Goal: Transaction & Acquisition: Purchase product/service

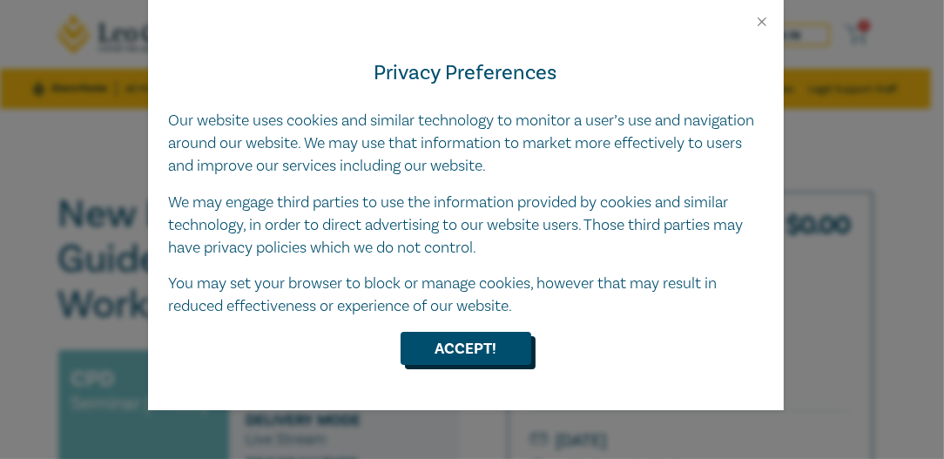
click at [462, 346] on button "Accept!" at bounding box center [466, 348] width 131 height 33
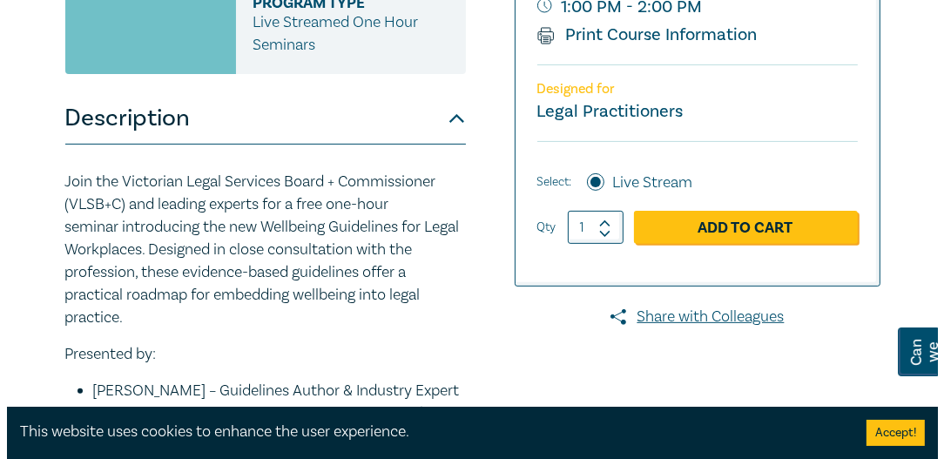
scroll to position [456, 0]
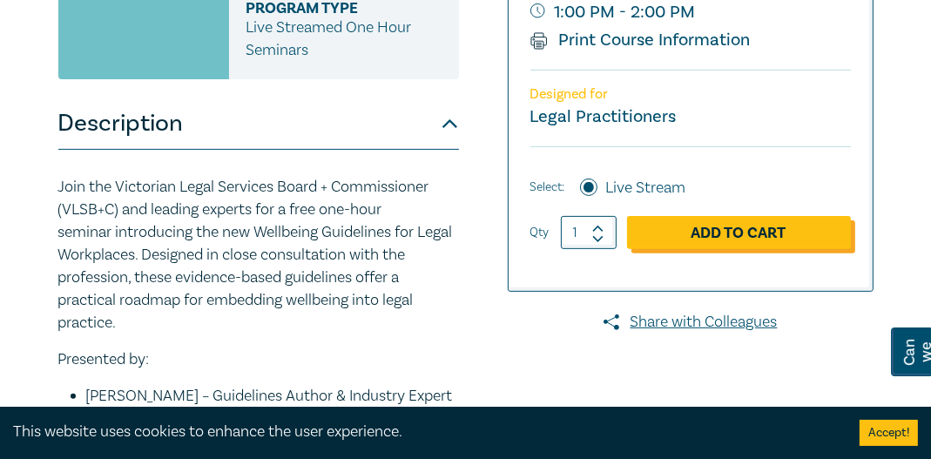
click at [726, 229] on link "Add to Cart" at bounding box center [739, 232] width 224 height 33
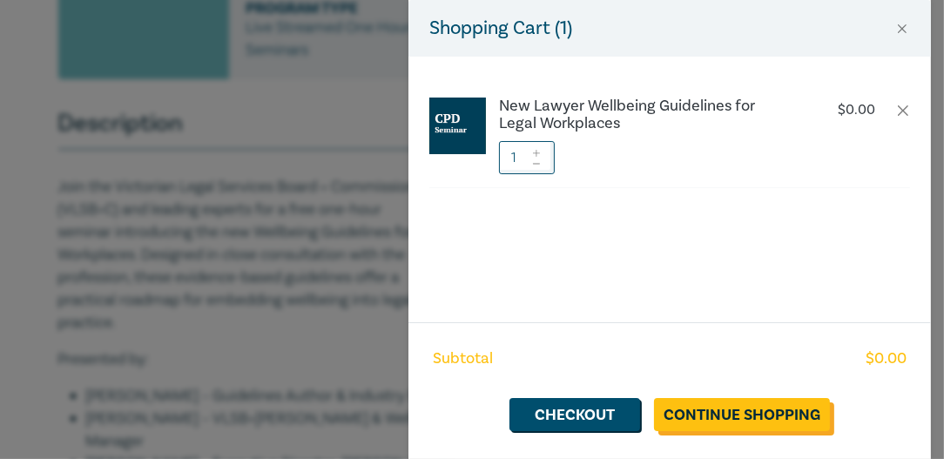
click at [724, 401] on link "Continue Shopping" at bounding box center [742, 414] width 176 height 33
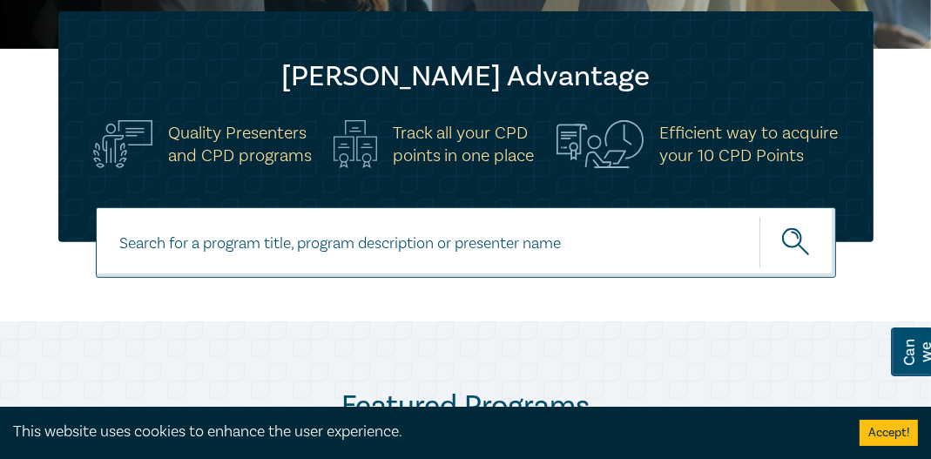
scroll to position [99, 0]
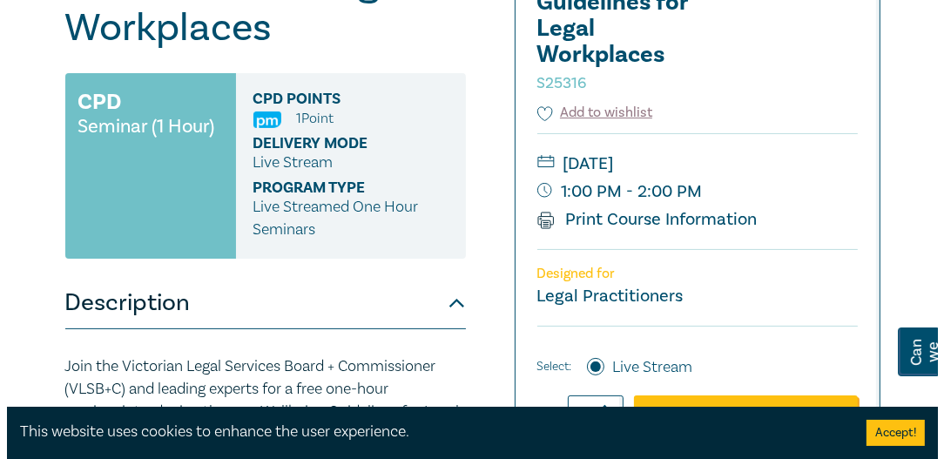
scroll to position [382, 0]
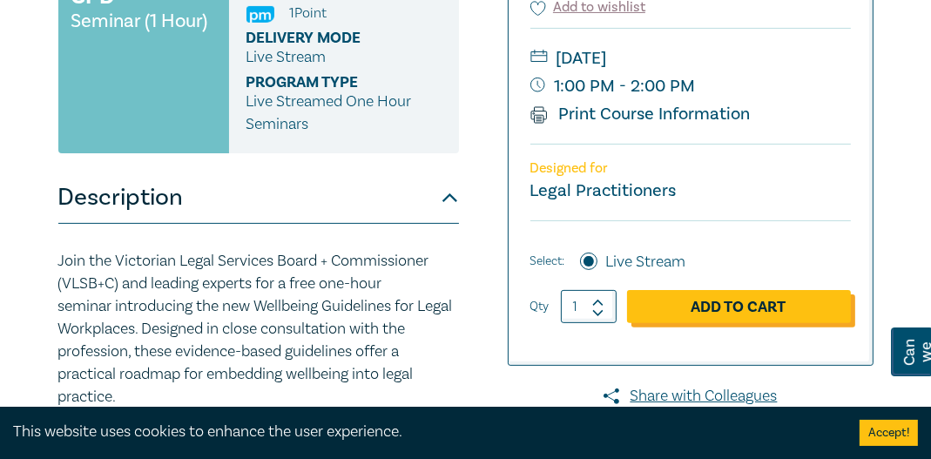
click at [733, 302] on link "Add to Cart" at bounding box center [739, 306] width 224 height 33
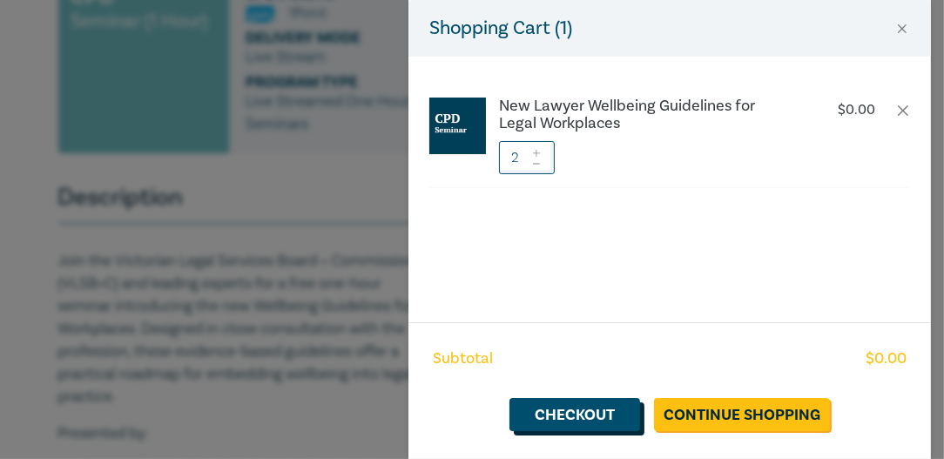
click at [607, 413] on link "Checkout" at bounding box center [575, 414] width 131 height 33
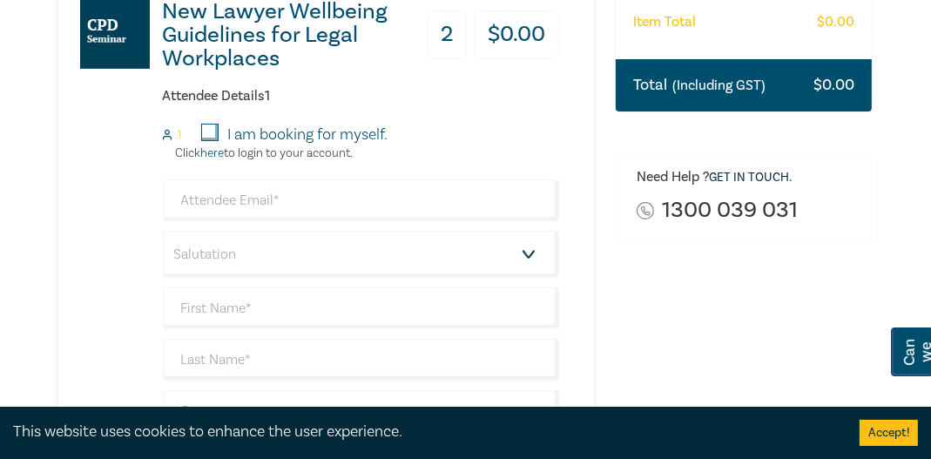
scroll to position [446, 0]
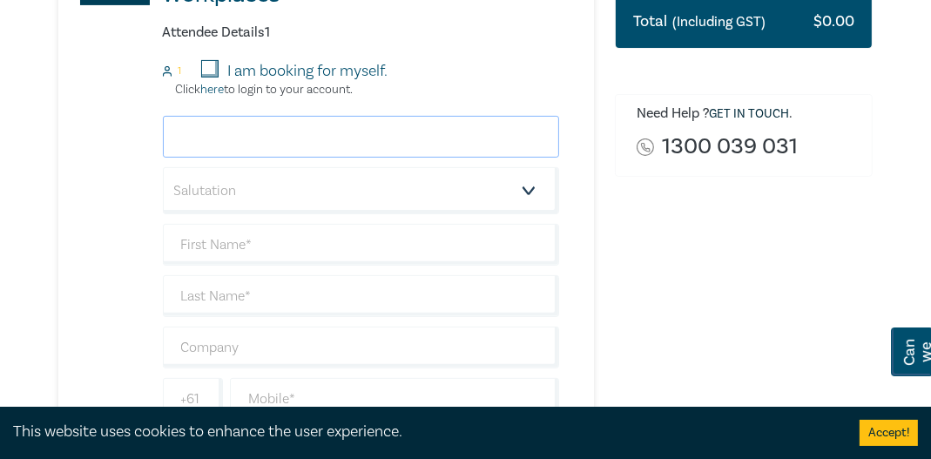
click at [186, 138] on input "email" at bounding box center [361, 137] width 397 height 42
type input "office@annachenlawyers.com"
type input "Xiao"
type input "Chen"
click at [528, 186] on select "Salutation Mr. Mrs. Ms. Miss Dr. Prof. Other" at bounding box center [361, 190] width 397 height 47
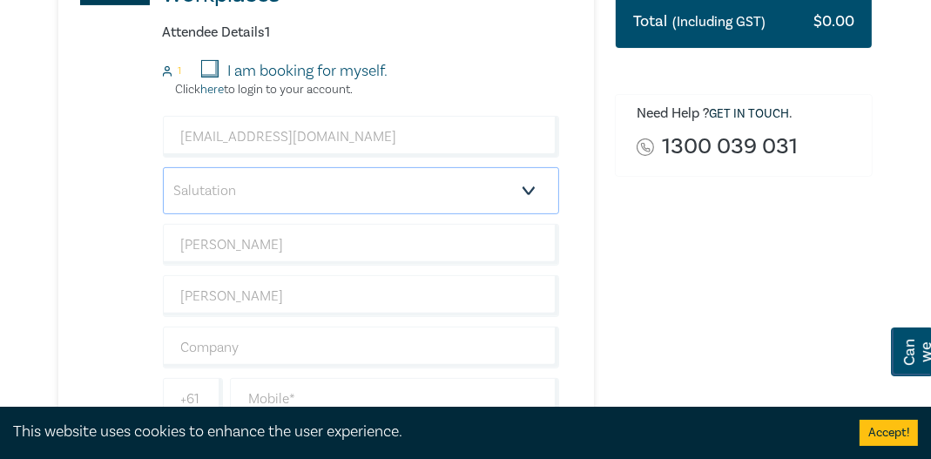
select select "Ms."
click at [163, 167] on select "Salutation Mr. Mrs. Ms. Miss Dr. Prof. Other" at bounding box center [361, 190] width 397 height 47
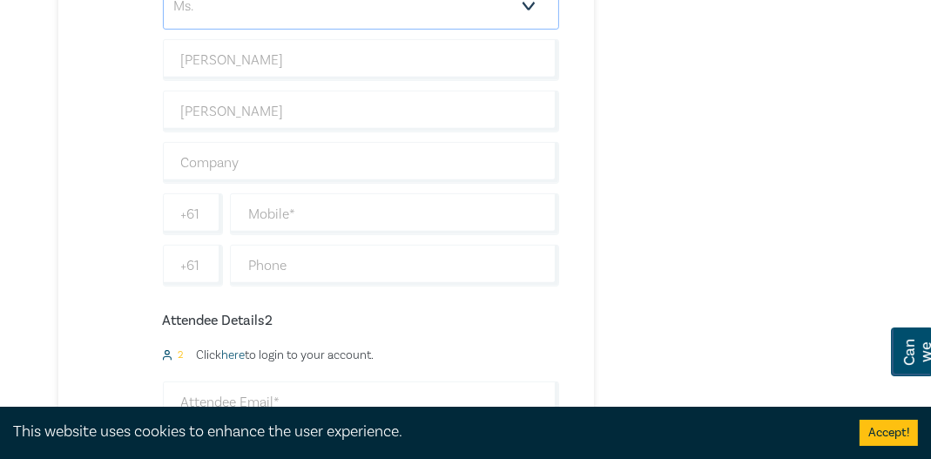
scroll to position [666, 0]
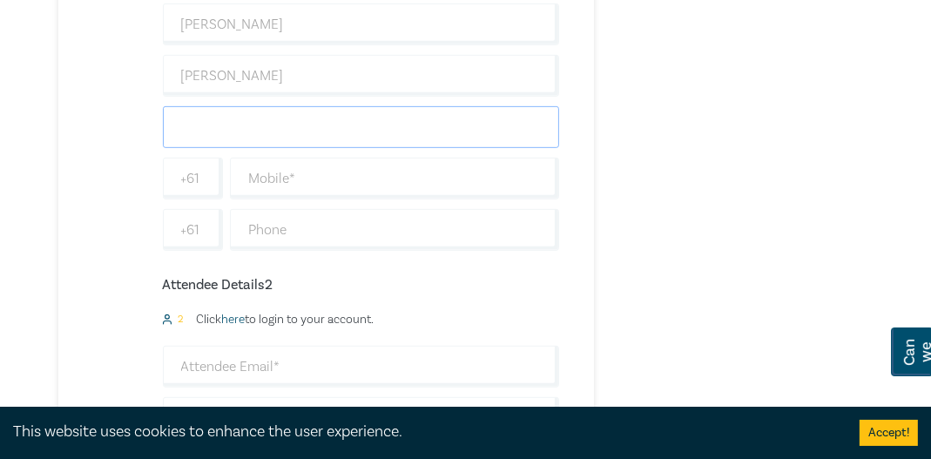
click at [181, 129] on input "text" at bounding box center [361, 127] width 397 height 42
type input "Anna Chen & Associates (Solicitors)"
click at [254, 179] on input "text" at bounding box center [395, 179] width 330 height 42
type input "0411051189"
click at [248, 228] on input "text" at bounding box center [395, 230] width 330 height 42
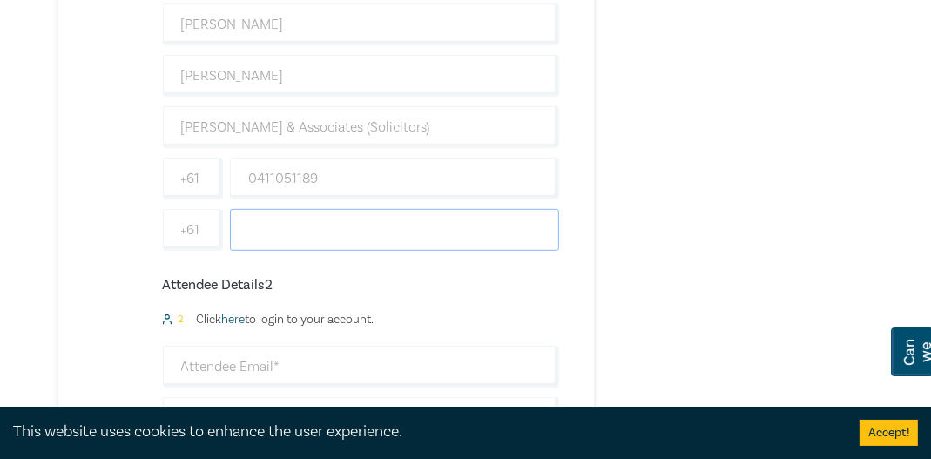
type input "96421188"
drag, startPoint x: 248, startPoint y: 179, endPoint x: 432, endPoint y: 174, distance: 183.9
click at [425, 177] on input "0411051189" at bounding box center [395, 179] width 330 height 42
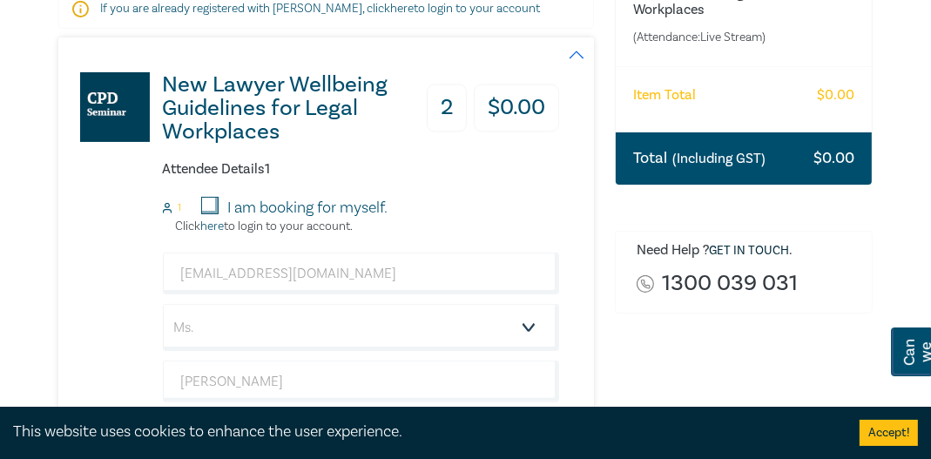
scroll to position [300, 0]
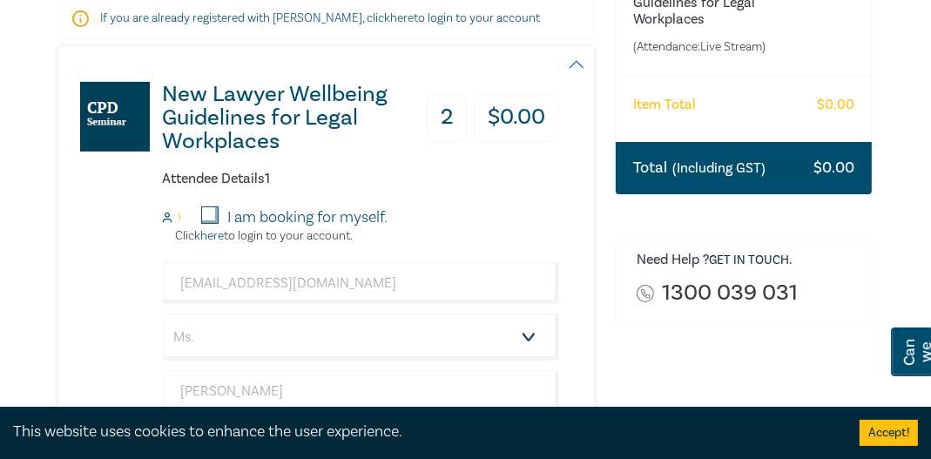
click at [214, 211] on input "I am booking for myself." at bounding box center [209, 214] width 17 height 17
checkbox input "true"
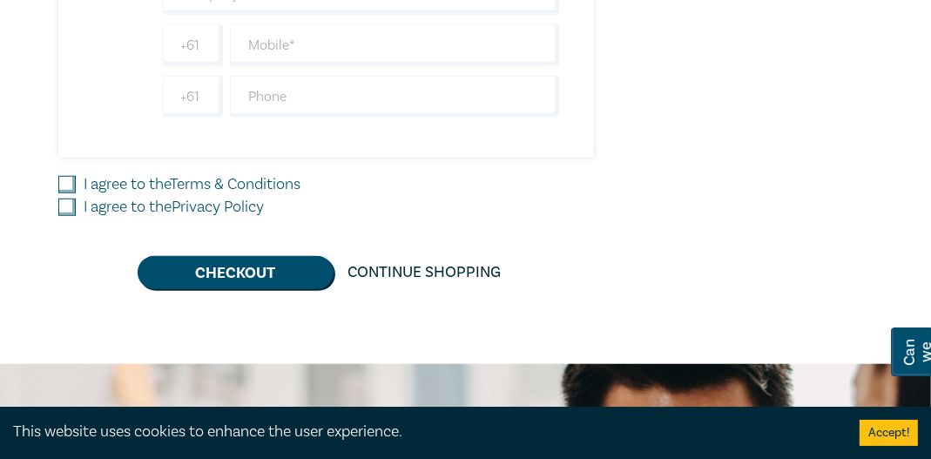
scroll to position [1260, 0]
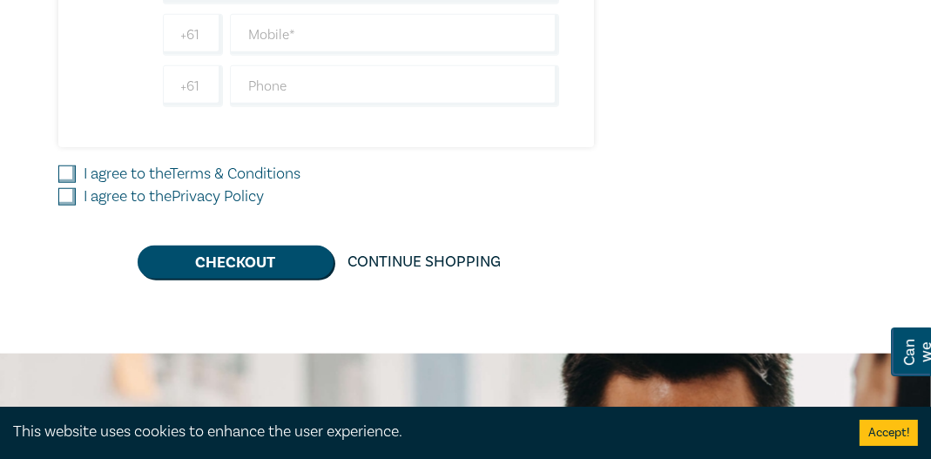
click at [66, 165] on input "I agree to the Terms & Conditions" at bounding box center [66, 173] width 17 height 17
checkbox input "true"
click at [63, 193] on input "I agree to the Privacy Policy" at bounding box center [66, 196] width 17 height 17
checkbox input "true"
click at [188, 257] on button "Checkout" at bounding box center [236, 262] width 196 height 33
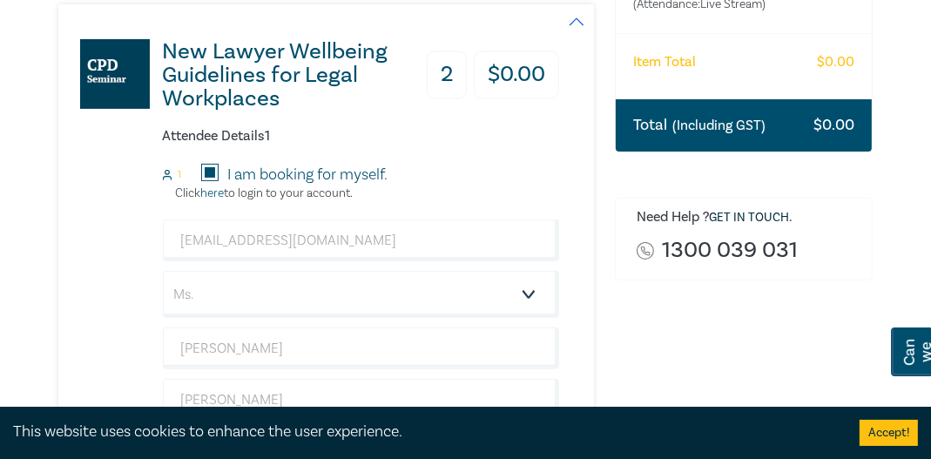
scroll to position [294, 0]
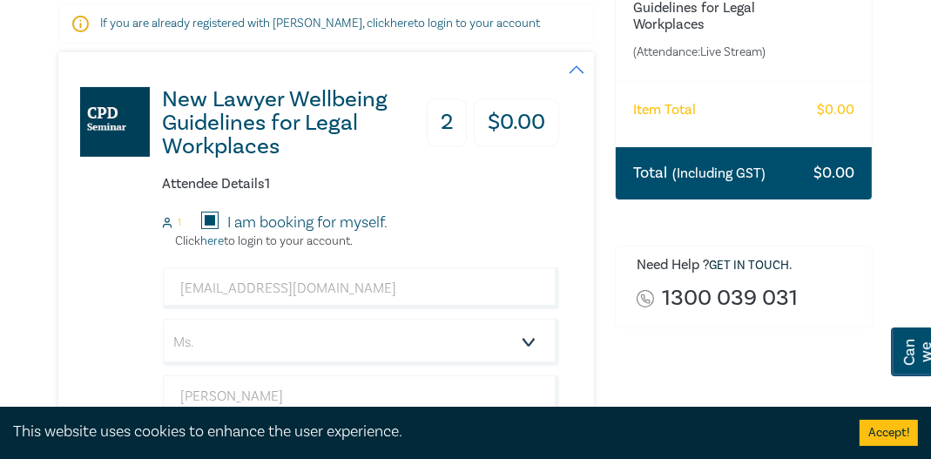
click at [448, 128] on h3 "2" at bounding box center [447, 123] width 40 height 48
click at [441, 118] on h3 "2" at bounding box center [447, 123] width 40 height 48
click at [574, 66] on button "button" at bounding box center [576, 69] width 35 height 35
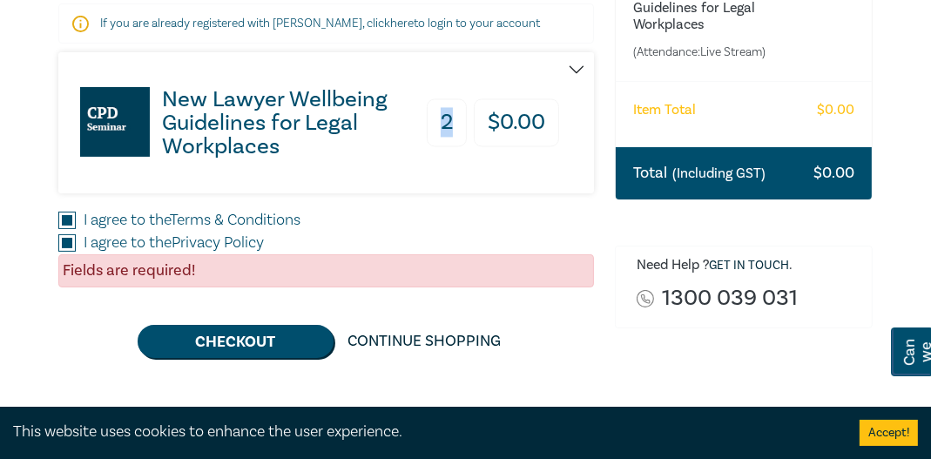
click at [574, 66] on button "button" at bounding box center [576, 69] width 35 height 35
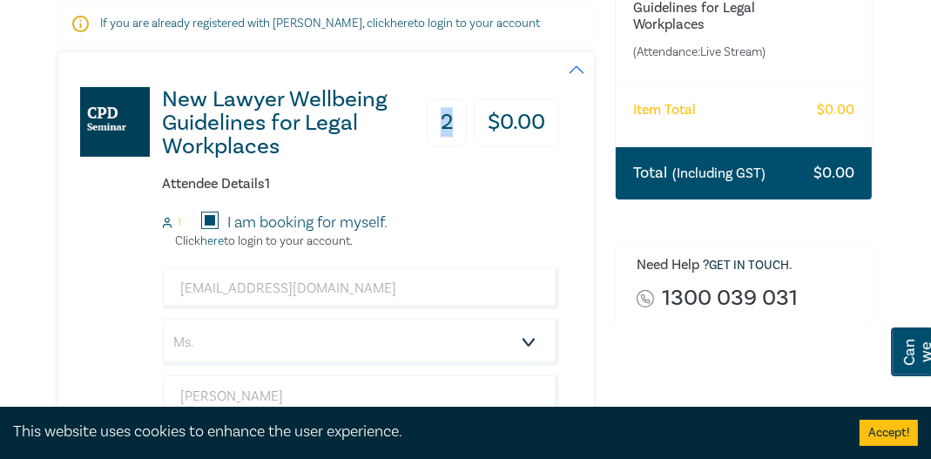
click at [576, 65] on button "button" at bounding box center [576, 69] width 35 height 35
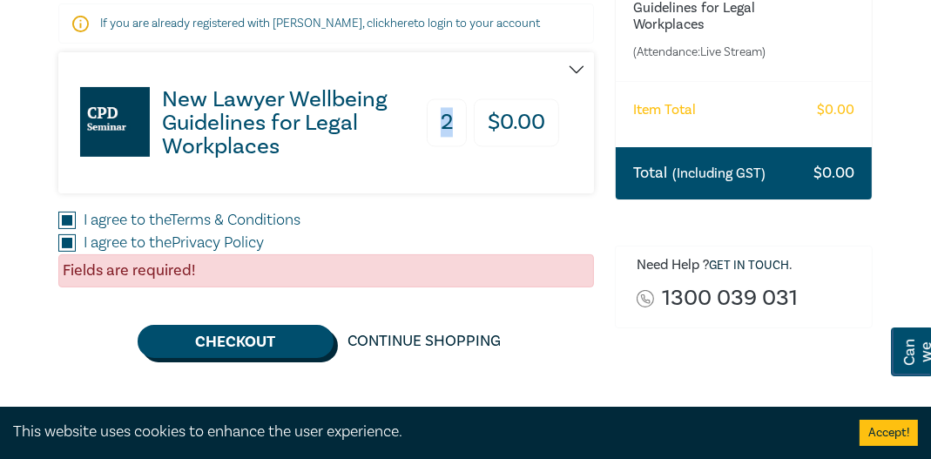
click at [257, 340] on button "Checkout" at bounding box center [236, 341] width 196 height 33
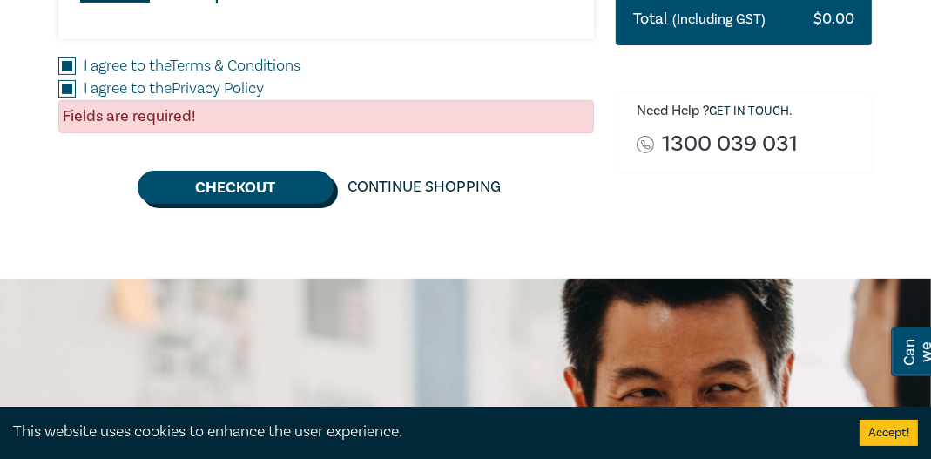
scroll to position [504, 0]
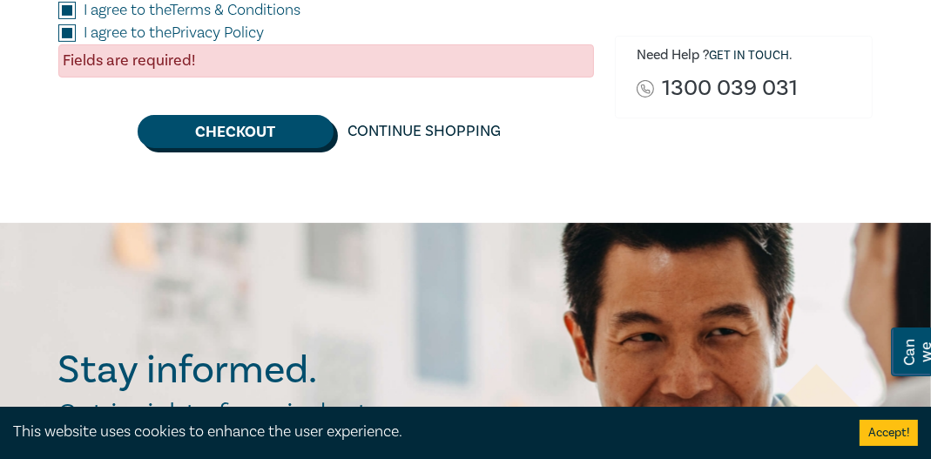
click at [257, 135] on button "Checkout" at bounding box center [236, 131] width 196 height 33
click at [241, 125] on button "Checkout" at bounding box center [236, 131] width 196 height 33
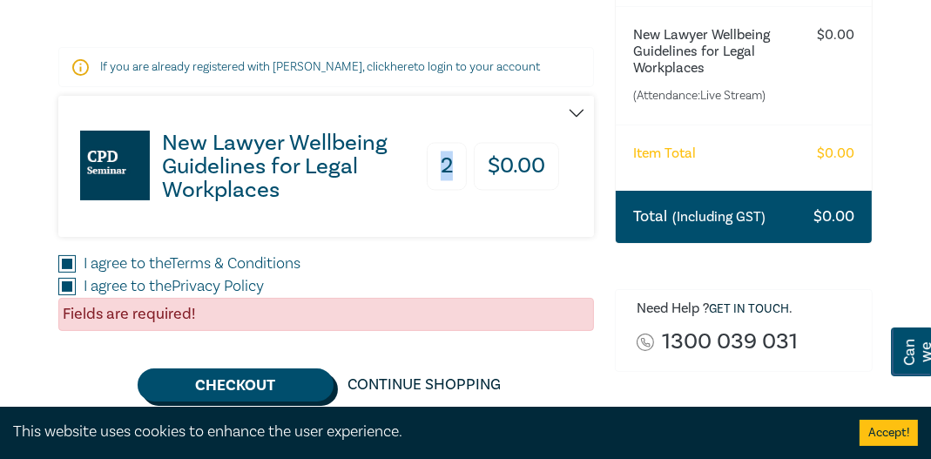
scroll to position [254, 0]
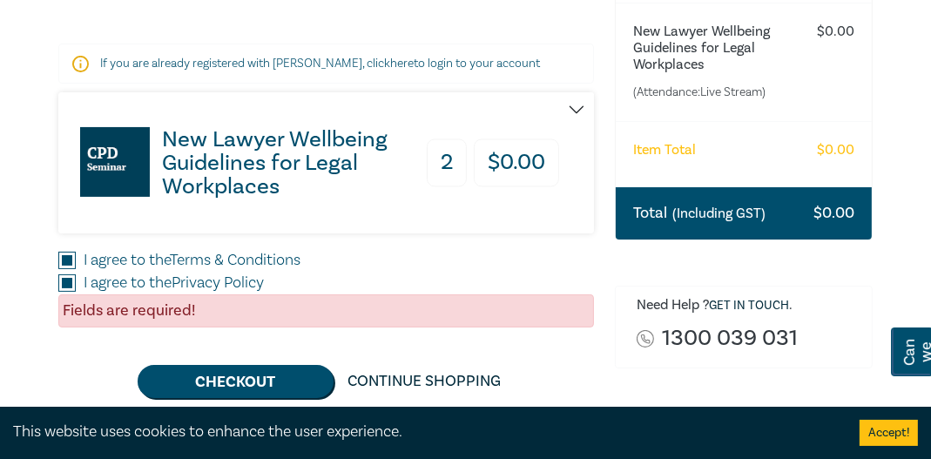
click at [169, 313] on div "Fields are required!" at bounding box center [326, 310] width 537 height 33
click at [574, 105] on button "button" at bounding box center [576, 109] width 35 height 35
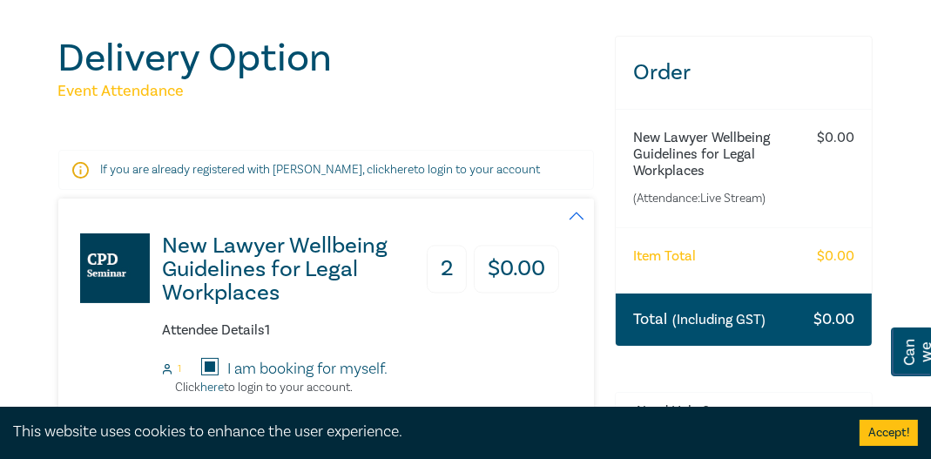
scroll to position [213, 0]
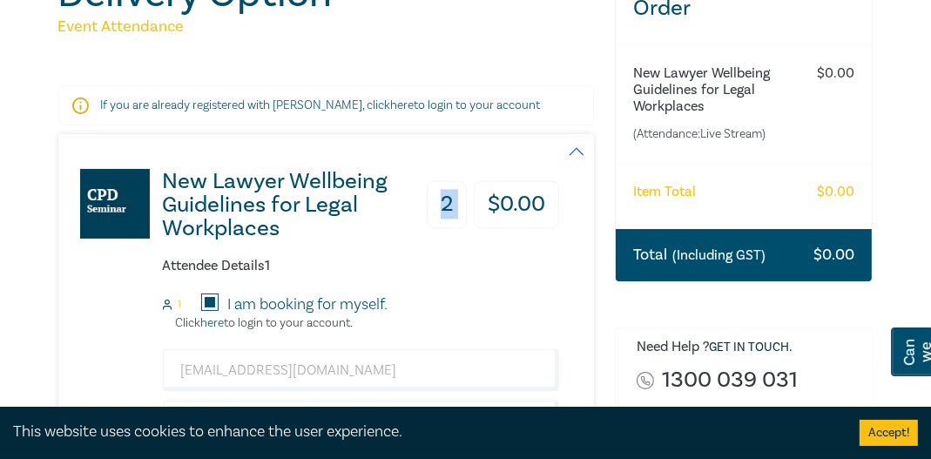
drag, startPoint x: 442, startPoint y: 200, endPoint x: 478, endPoint y: 203, distance: 35.8
click at [478, 203] on div "2 $ 0.00" at bounding box center [493, 205] width 132 height 48
drag, startPoint x: 478, startPoint y: 203, endPoint x: 443, endPoint y: 220, distance: 38.6
click at [443, 220] on h3 "2" at bounding box center [447, 205] width 40 height 48
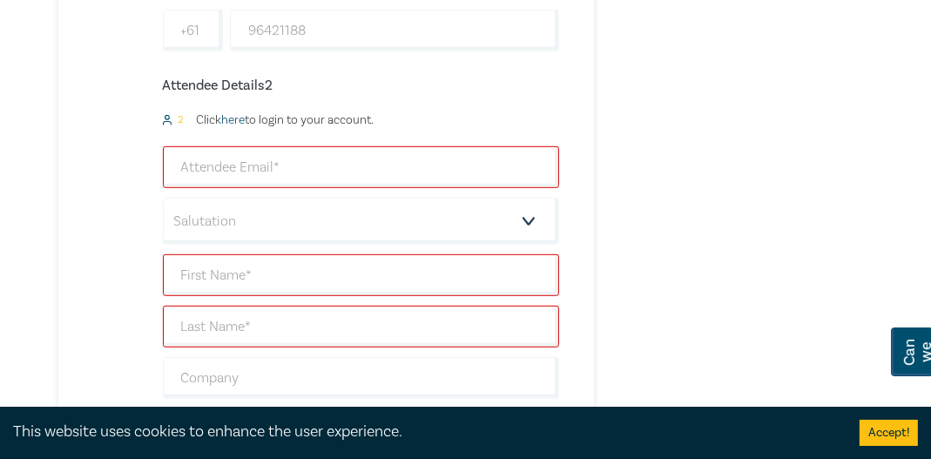
scroll to position [881, 0]
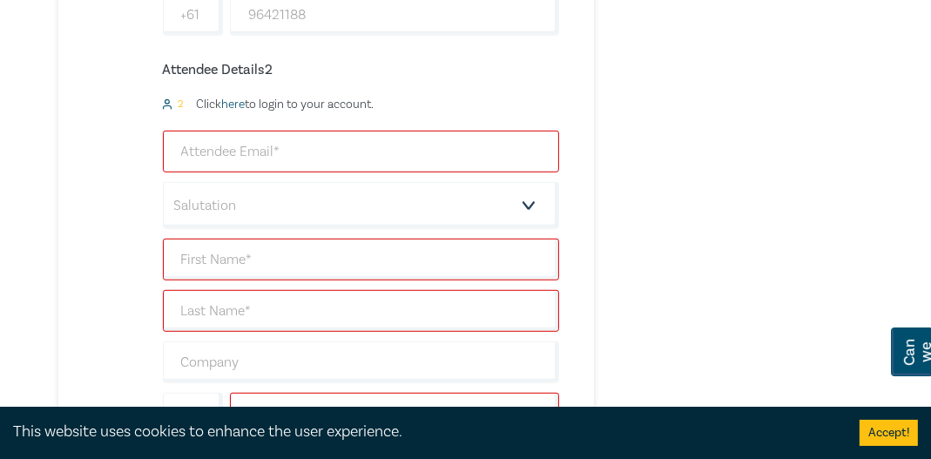
click at [180, 152] on input "email" at bounding box center [361, 152] width 397 height 42
type input "office@annachenlawyers.com"
type input "Xiao"
type input "Chen"
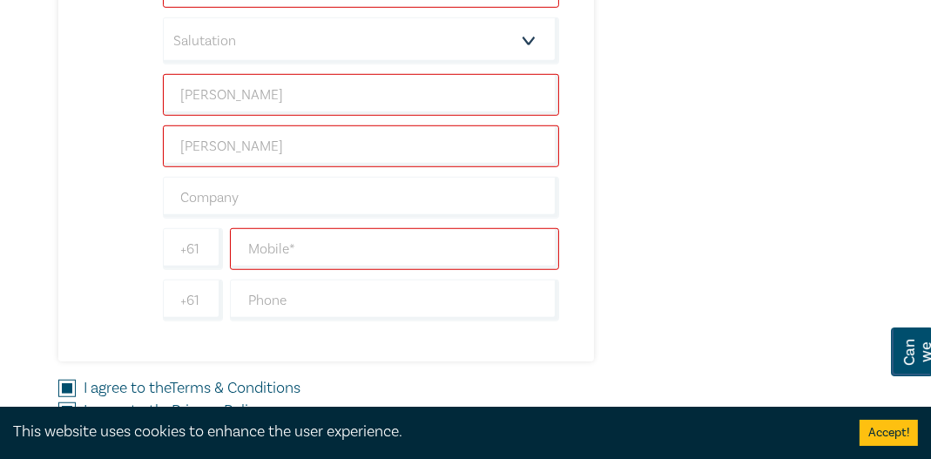
scroll to position [1120, 0]
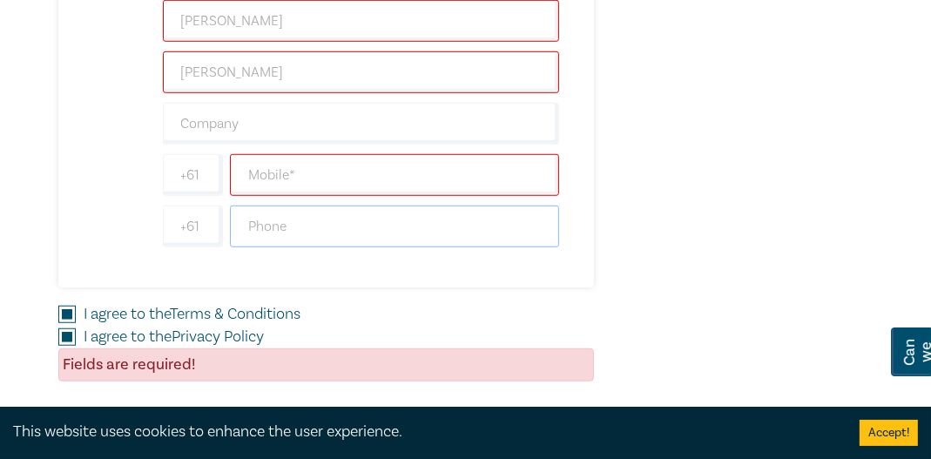
click at [249, 216] on input "text" at bounding box center [395, 227] width 330 height 42
type input "96421188"
type input "Anna Chen & Associates (Solicitors)"
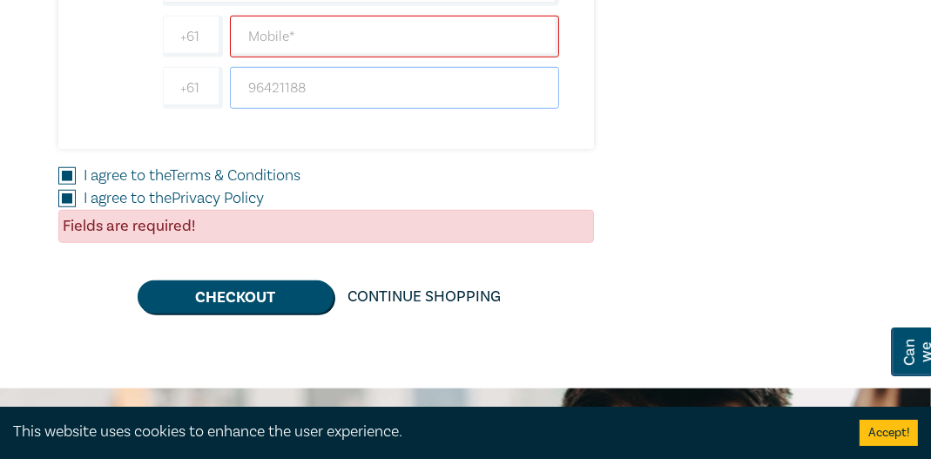
scroll to position [1311, 0]
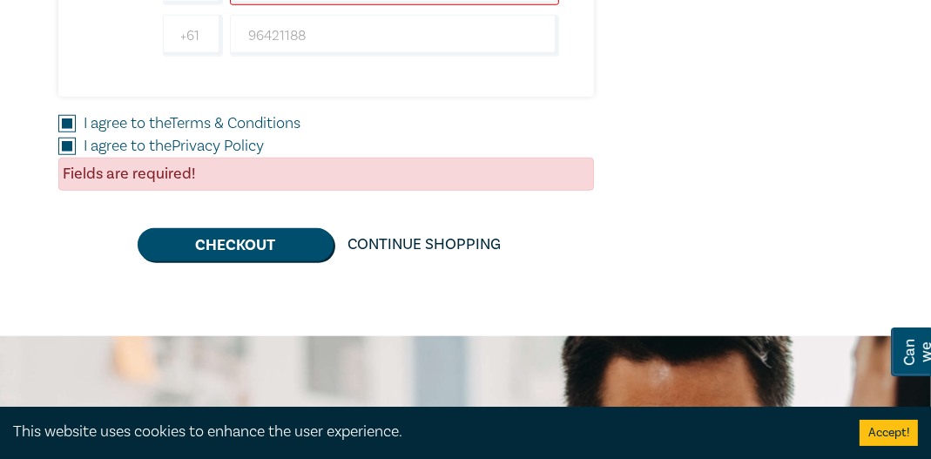
click at [169, 170] on div "Fields are required!" at bounding box center [326, 174] width 537 height 33
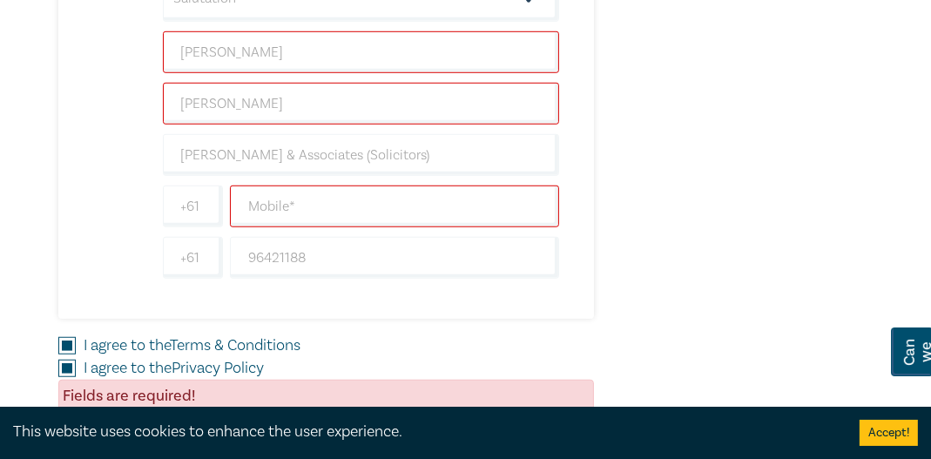
scroll to position [998, 0]
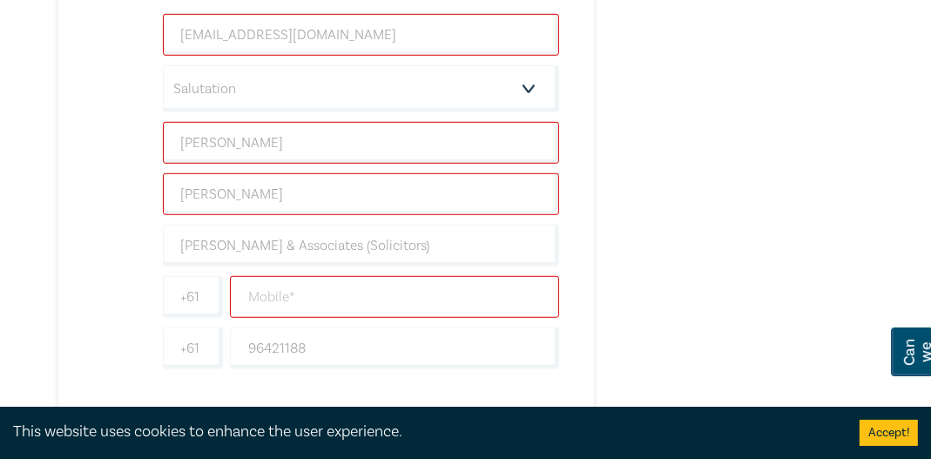
click at [247, 291] on input "text" at bounding box center [395, 297] width 330 height 42
type input "0411051189"
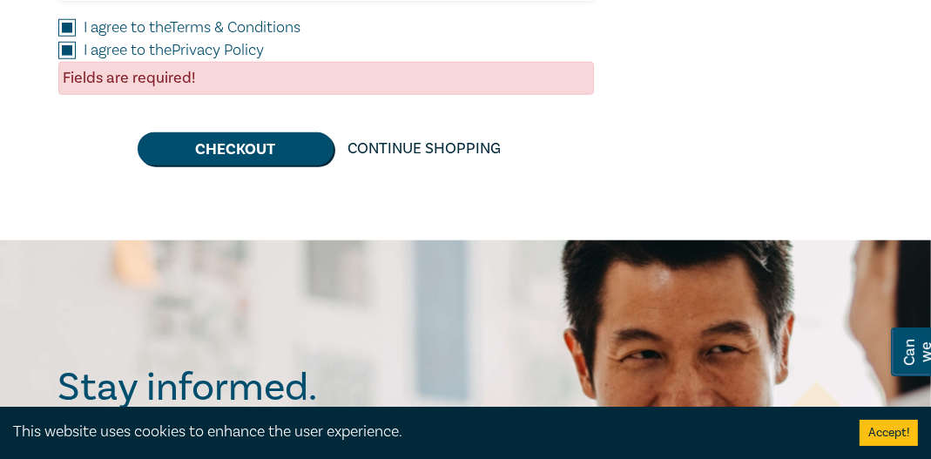
scroll to position [1327, 0]
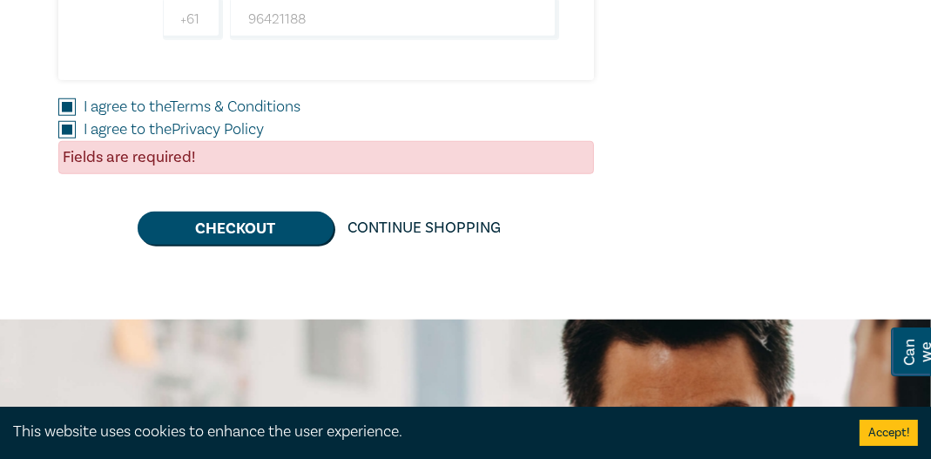
click at [138, 154] on div "Fields are required!" at bounding box center [326, 157] width 537 height 33
click at [208, 220] on button "Checkout" at bounding box center [236, 228] width 196 height 33
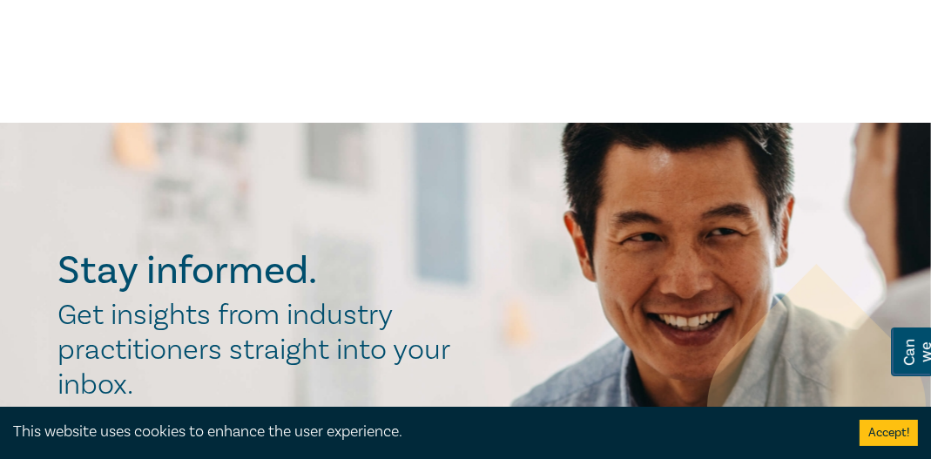
scroll to position [0, 0]
